Goal: Task Accomplishment & Management: Manage account settings

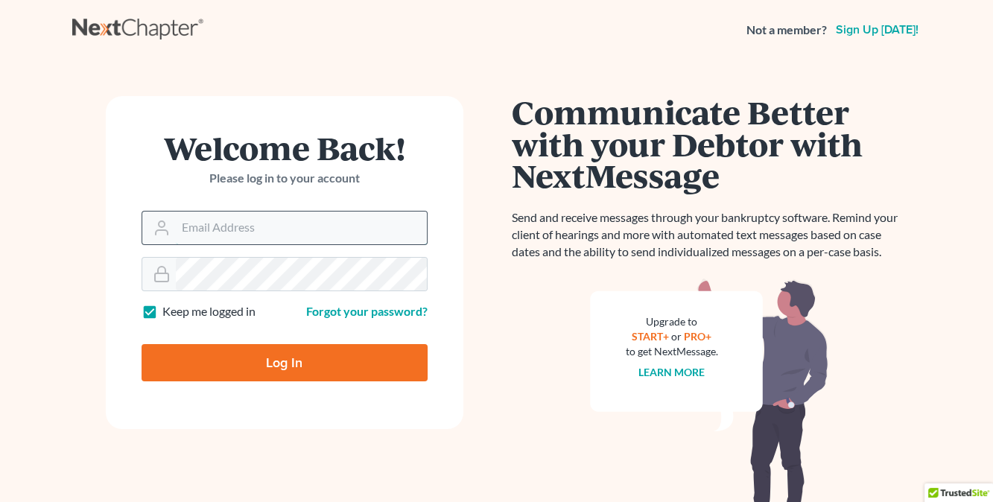
click at [277, 221] on input "Email Address" at bounding box center [301, 228] width 251 height 33
type input "[EMAIL_ADDRESS][DOMAIN_NAME]"
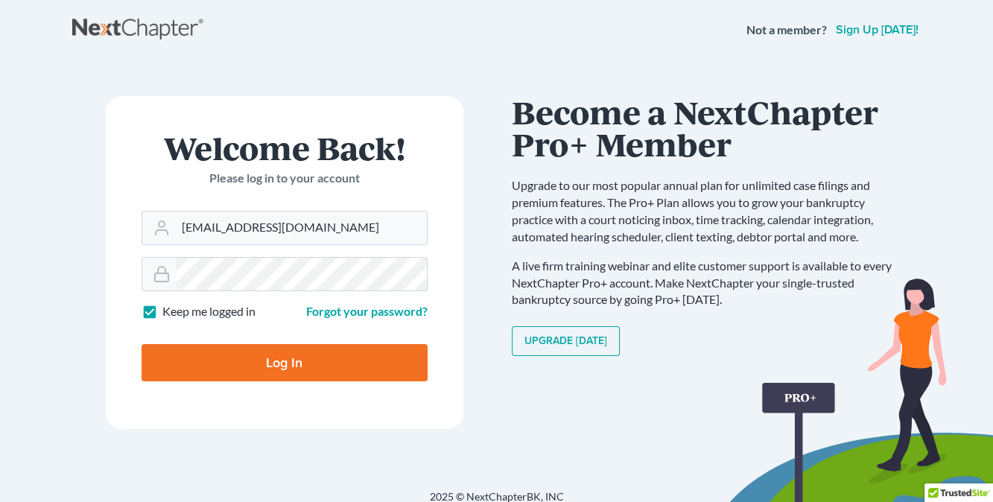
click at [238, 360] on input "Log In" at bounding box center [285, 362] width 286 height 37
type input "Thinking..."
